Goal: Obtain resource: Download file/media

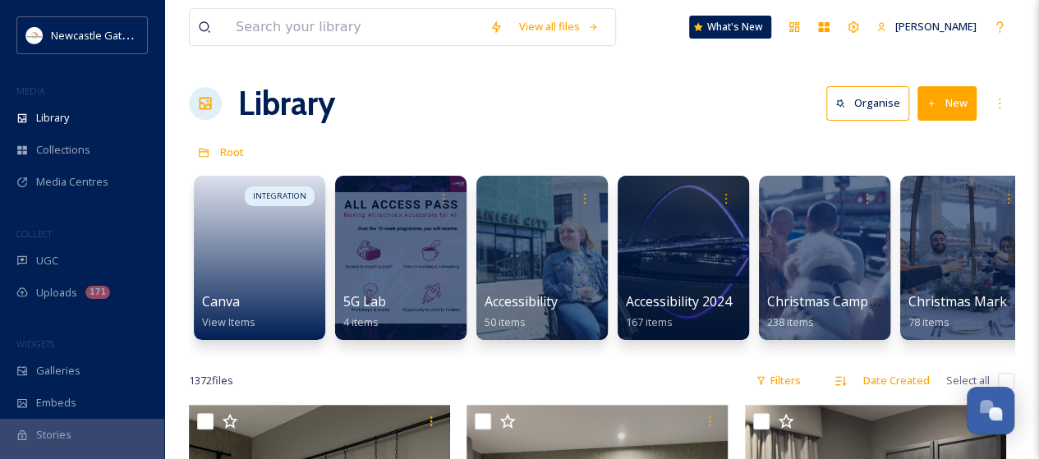
scroll to position [3059, 0]
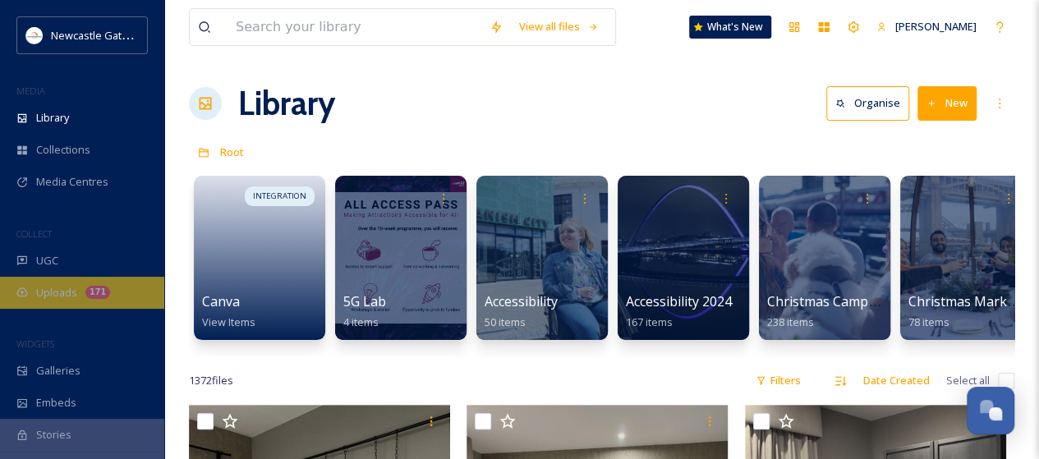
click at [48, 290] on span "Uploads" at bounding box center [56, 293] width 41 height 16
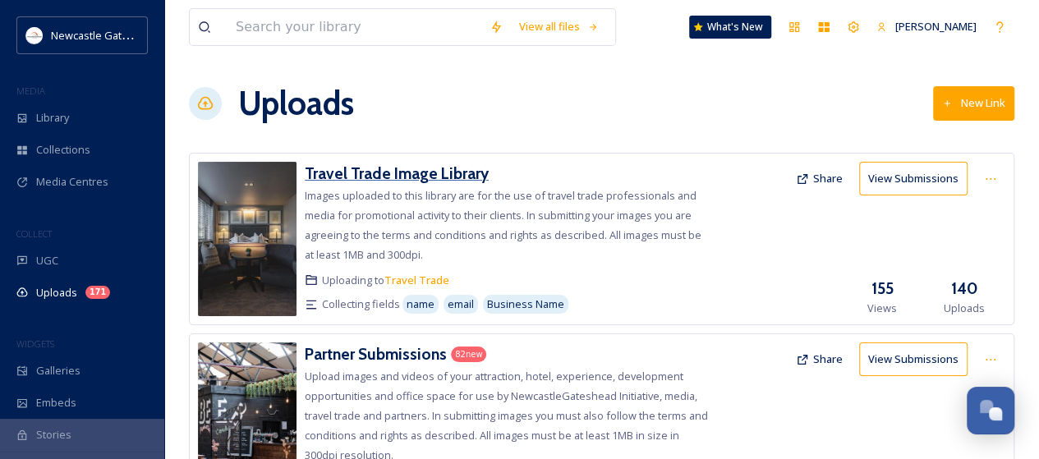
click at [445, 177] on h3 "Travel Trade Image Library" at bounding box center [397, 173] width 184 height 20
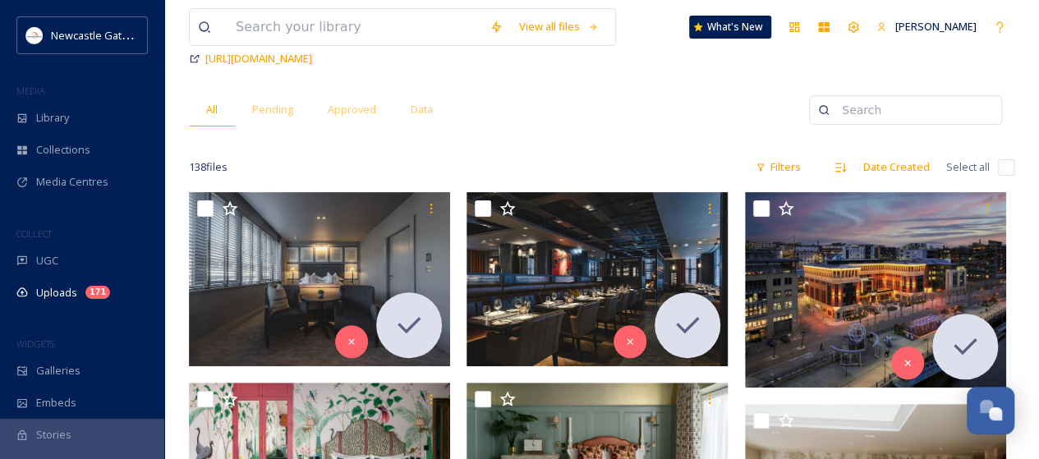
scroll to position [246, 0]
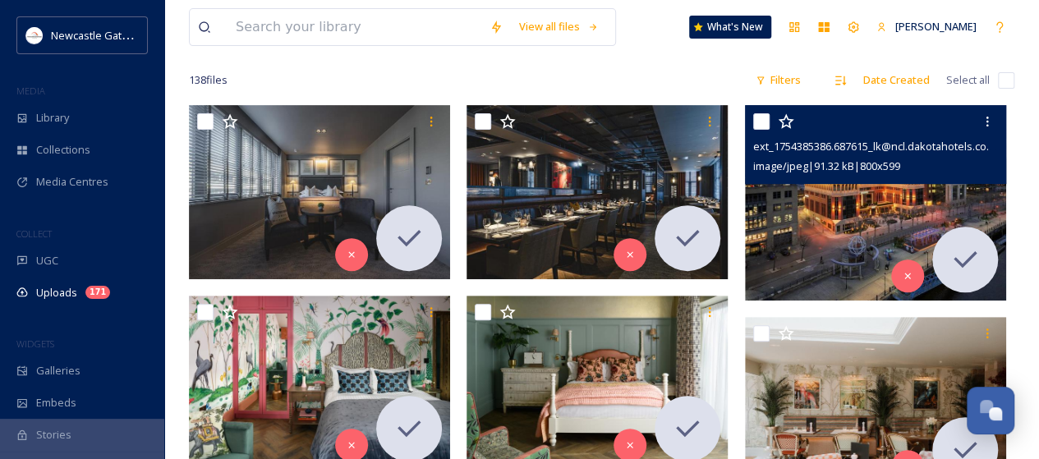
click at [822, 219] on img at bounding box center [875, 202] width 261 height 195
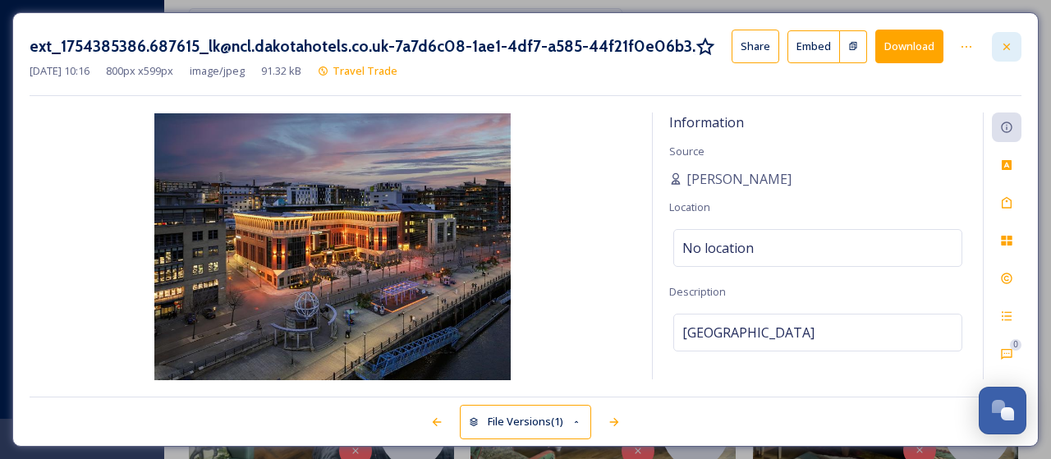
click at [1015, 48] on div at bounding box center [1007, 47] width 30 height 30
